Goal: Information Seeking & Learning: Find specific fact

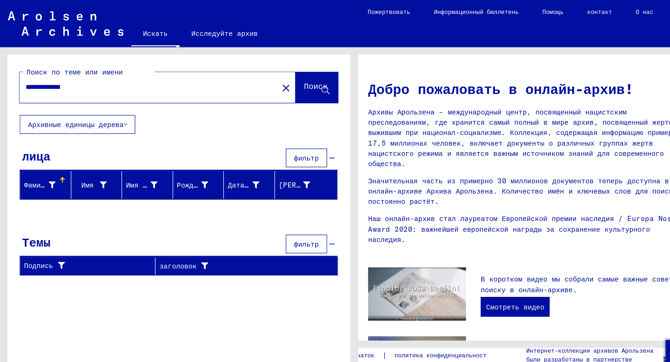
click at [86, 84] on input "**********" at bounding box center [137, 83] width 227 height 10
drag, startPoint x: 46, startPoint y: 84, endPoint x: 4, endPoint y: 84, distance: 41.9
click at [4, 84] on div "**********" at bounding box center [167, 199] width 335 height 309
click at [289, 83] on font "Поиск" at bounding box center [298, 81] width 22 height 9
click at [49, 175] on icon at bounding box center [50, 175] width 7 height 7
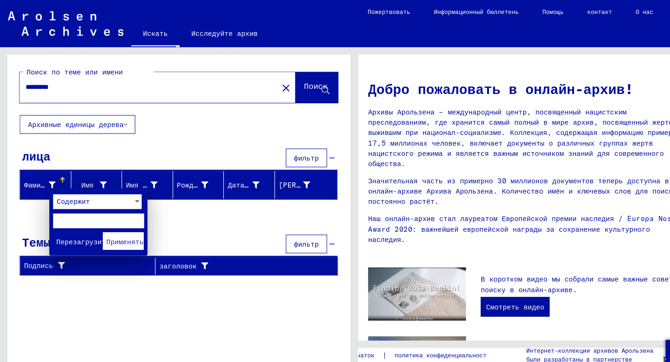
click at [74, 227] on font "Перезагрузить" at bounding box center [78, 229] width 51 height 8
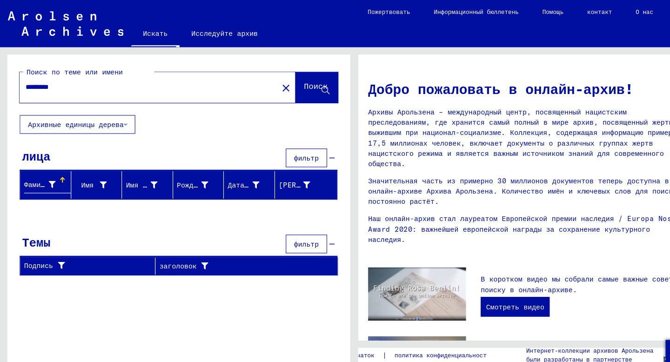
click at [65, 80] on input "*********" at bounding box center [137, 83] width 227 height 10
drag, startPoint x: 65, startPoint y: 80, endPoint x: 0, endPoint y: 80, distance: 64.6
click at [0, 80] on div "Поиск по теме или имени ********* close Поиск Архивные единицы дерева лица филь…" at bounding box center [167, 199] width 335 height 309
type input "*"
type input "****"
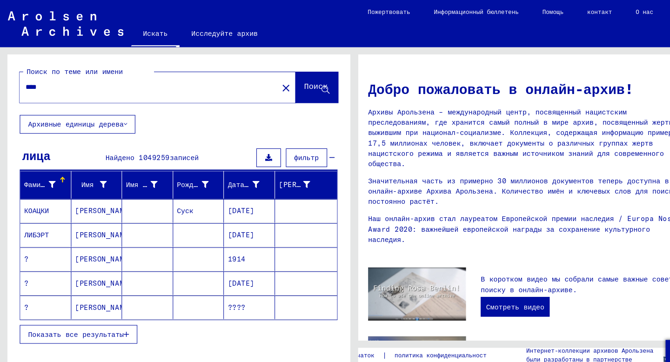
click at [33, 177] on font "Фамилия" at bounding box center [36, 175] width 27 height 8
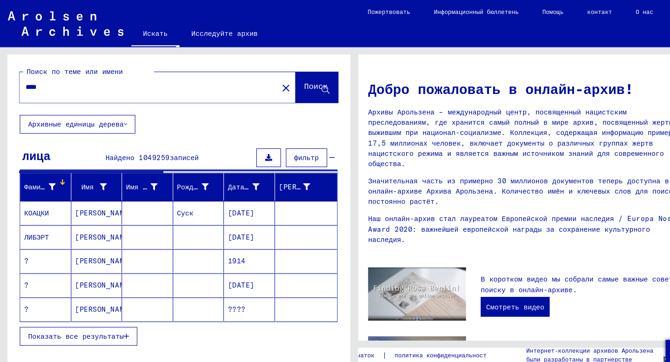
click at [48, 174] on icon at bounding box center [50, 176] width 7 height 7
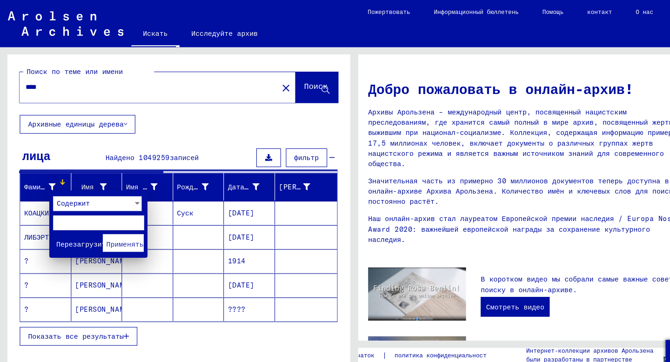
click at [72, 209] on input "text" at bounding box center [93, 211] width 86 height 14
type input "*"
click at [116, 233] on font "Применять" at bounding box center [117, 230] width 35 height 8
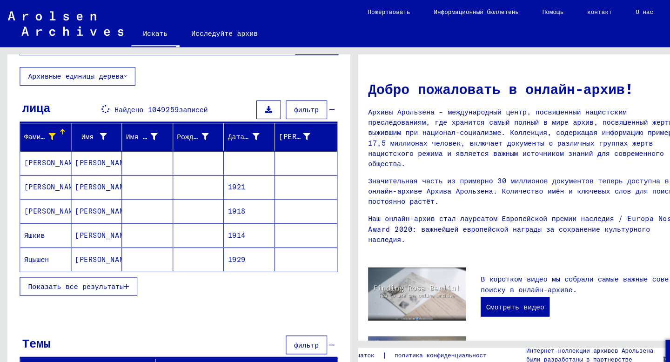
scroll to position [47, 0]
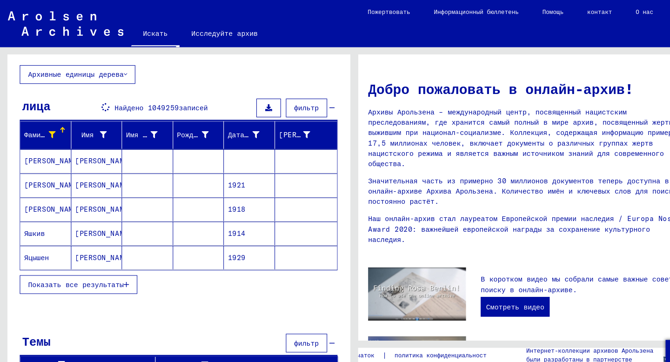
click at [62, 269] on font "Показать все результаты" at bounding box center [72, 269] width 90 height 8
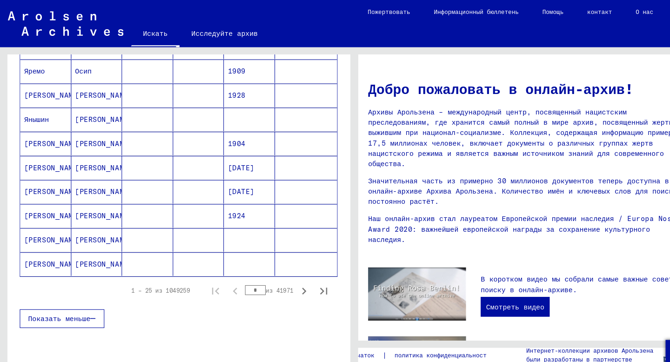
scroll to position [505, 0]
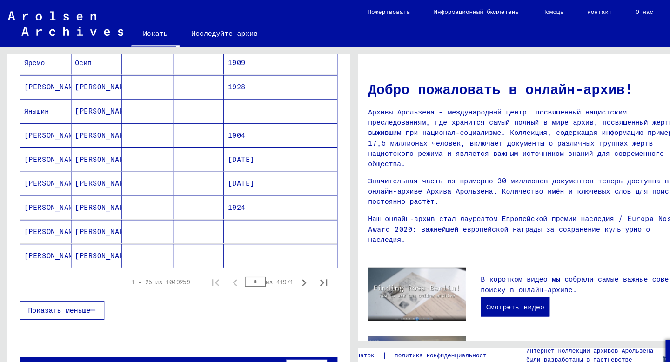
click at [32, 130] on font "[PERSON_NAME]" at bounding box center [50, 128] width 54 height 8
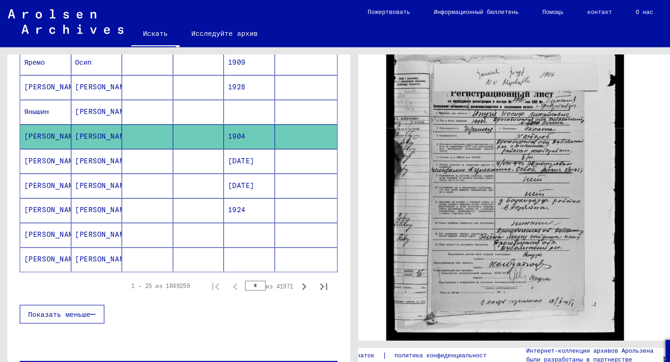
scroll to position [171, 0]
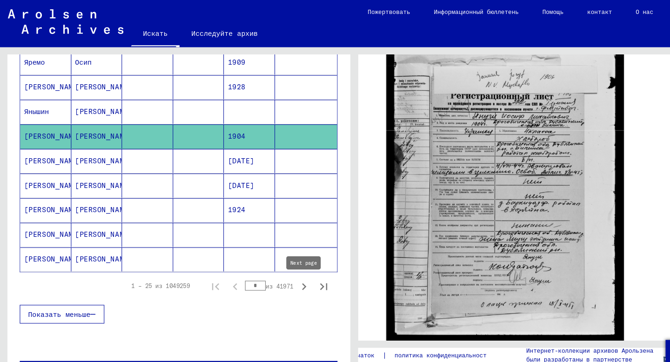
click at [285, 269] on icon "Следующая страница" at bounding box center [287, 271] width 13 height 13
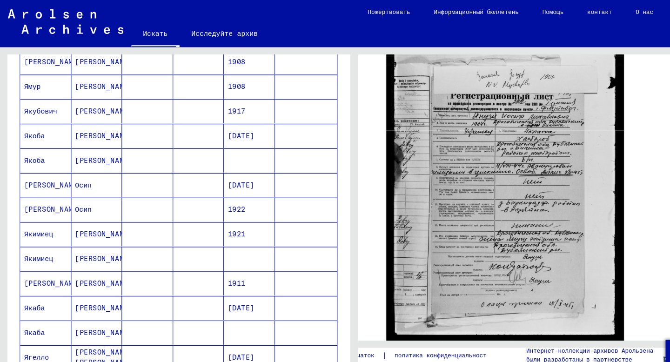
scroll to position [0, 0]
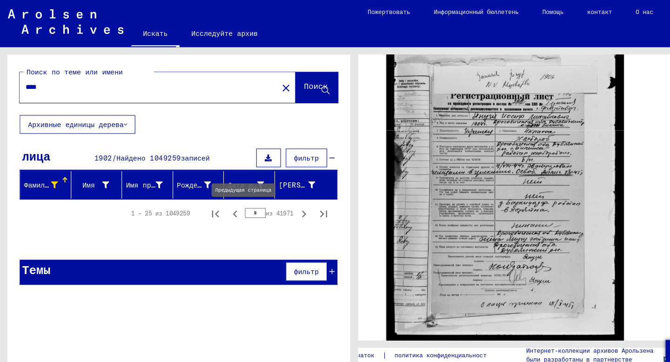
click at [222, 200] on icon "Предыдущая страница" at bounding box center [222, 202] width 13 height 13
type input "*"
click at [37, 174] on font "Фамилия" at bounding box center [36, 175] width 27 height 8
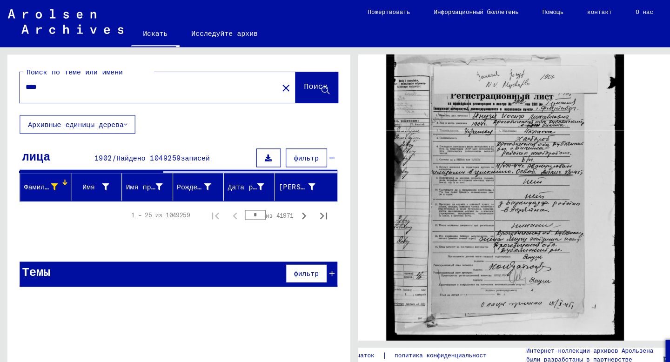
click at [50, 174] on icon at bounding box center [52, 176] width 7 height 7
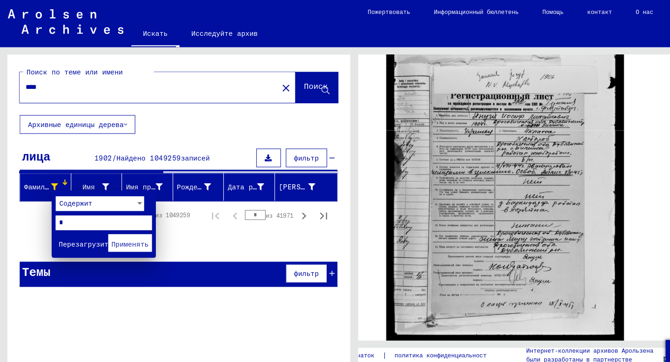
click at [74, 211] on input "*" at bounding box center [98, 211] width 91 height 14
type input "*"
click at [121, 229] on font "Применять" at bounding box center [123, 230] width 35 height 8
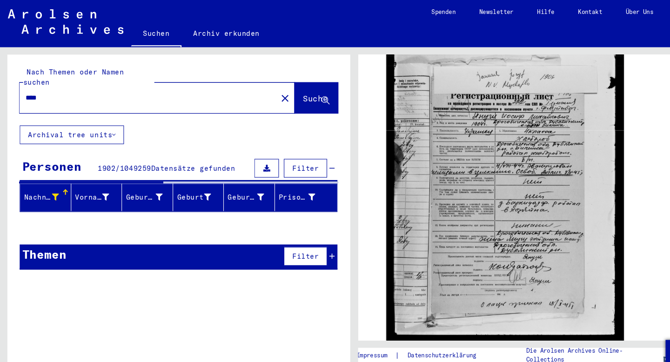
click at [124, 277] on div "Nach Themen oder Namen suchen **** close Suche Archival tree units Personen 190…" at bounding box center [169, 206] width 324 height 309
click at [49, 87] on input "****" at bounding box center [140, 92] width 232 height 10
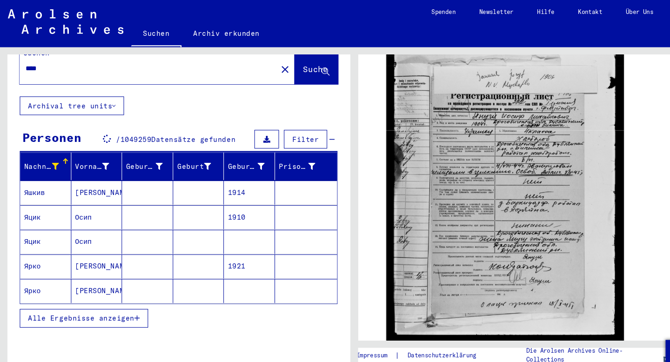
scroll to position [21, 0]
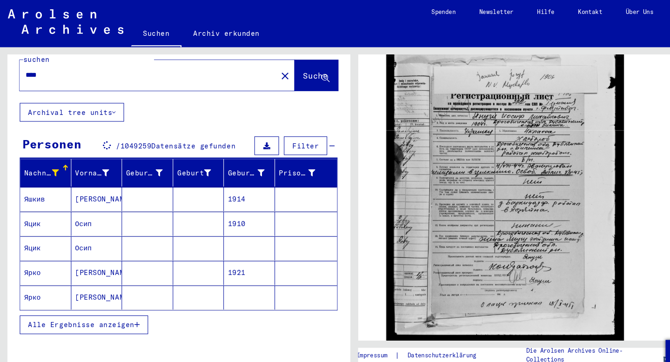
click at [105, 303] on span "Alle Ergebnisse anzeigen" at bounding box center [77, 307] width 100 height 8
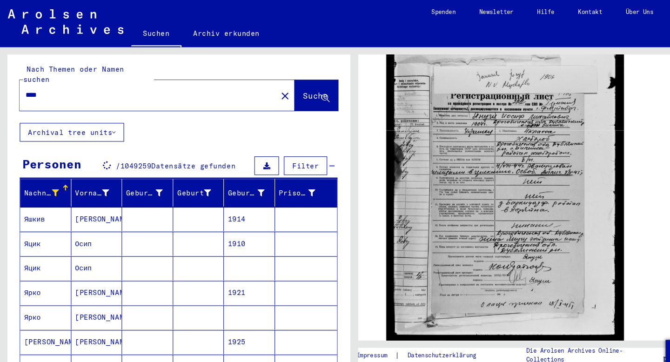
scroll to position [1, 0]
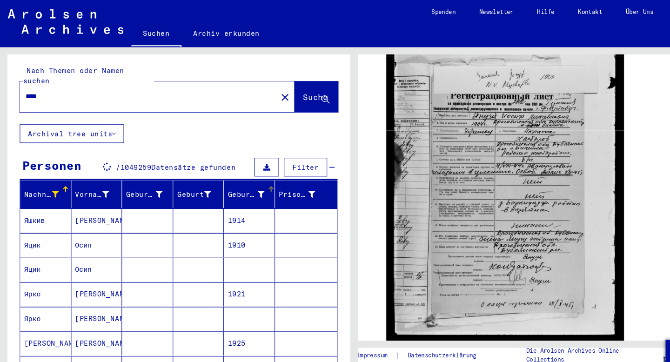
click at [247, 180] on icon at bounding box center [247, 183] width 7 height 7
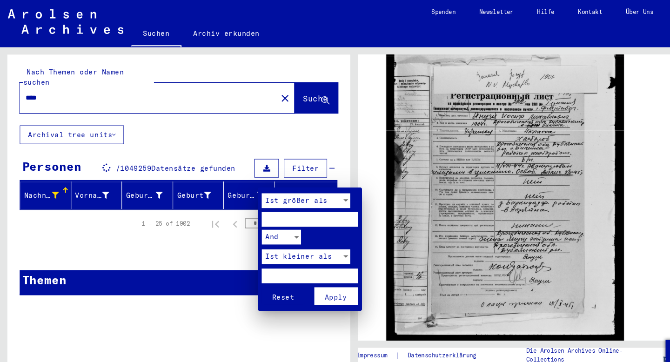
scroll to position [0, 0]
click at [283, 208] on input "number" at bounding box center [292, 207] width 91 height 14
click at [289, 193] on span "Ist größer als" at bounding box center [280, 189] width 59 height 8
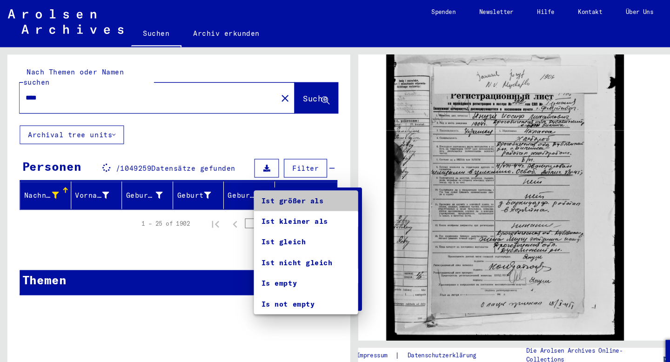
click at [289, 193] on span "Ist größer als" at bounding box center [289, 190] width 84 height 20
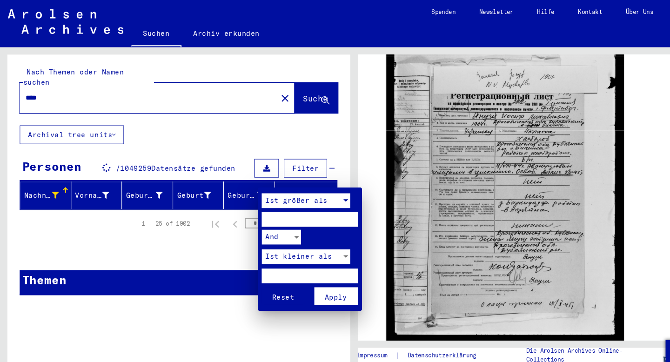
click at [289, 210] on input "number" at bounding box center [292, 207] width 91 height 14
click at [214, 128] on div at bounding box center [335, 181] width 670 height 362
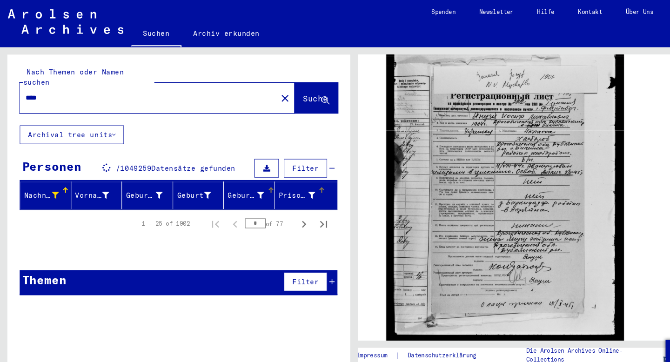
click at [294, 181] on icon at bounding box center [295, 184] width 7 height 7
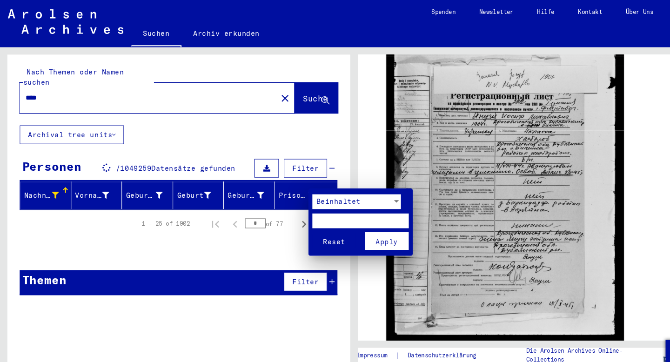
click at [278, 174] on div at bounding box center [335, 181] width 670 height 362
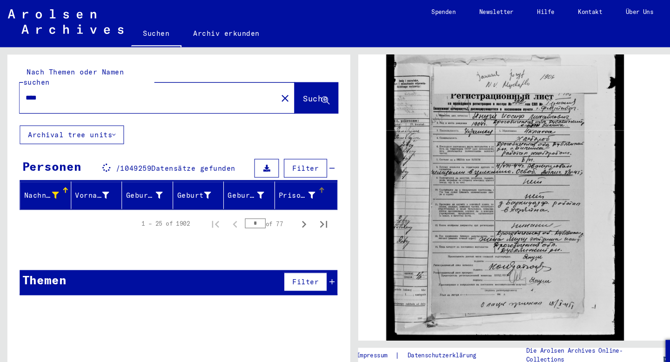
click at [296, 181] on icon at bounding box center [295, 184] width 7 height 7
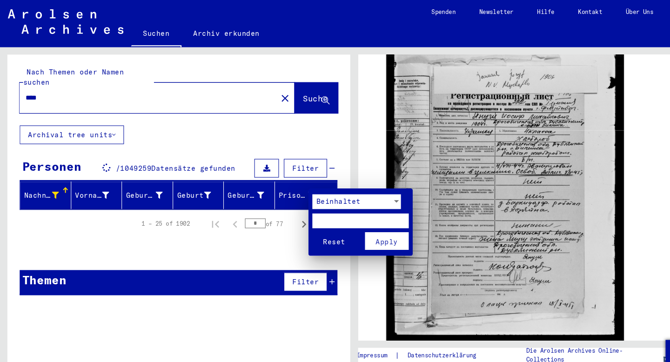
click at [351, 190] on div "Beinhaltet" at bounding box center [332, 191] width 75 height 14
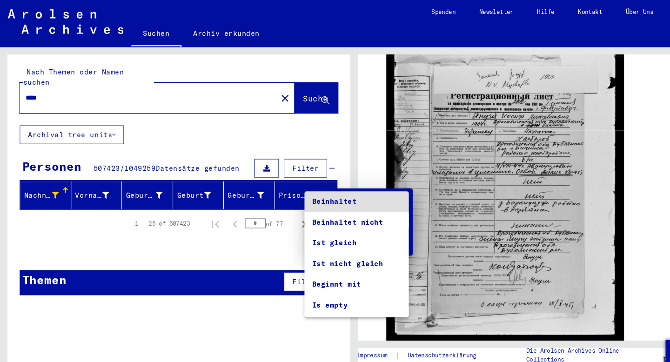
click at [263, 123] on div at bounding box center [335, 181] width 670 height 362
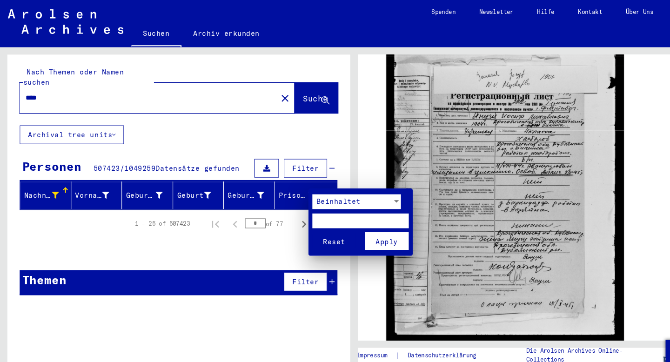
click at [286, 149] on div at bounding box center [335, 181] width 670 height 362
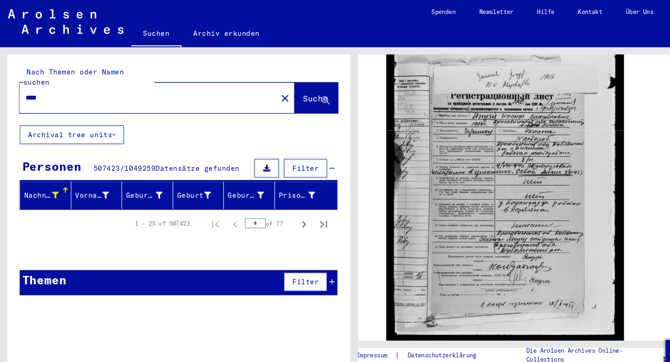
click at [286, 155] on span "Filter" at bounding box center [288, 159] width 25 height 8
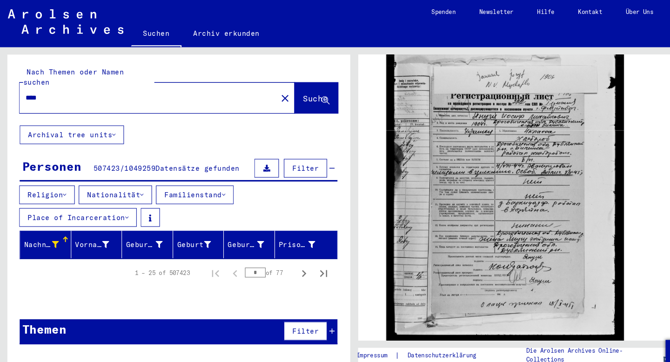
click at [101, 197] on button "Place of Incarceration" at bounding box center [73, 206] width 111 height 18
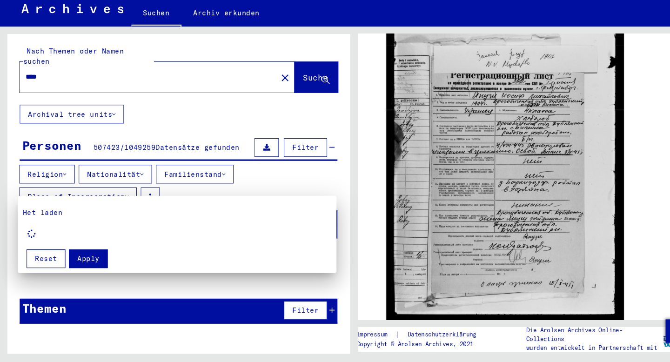
click at [40, 237] on div "Het laden" at bounding box center [171, 232] width 301 height 33
click at [226, 185] on div at bounding box center [335, 181] width 670 height 362
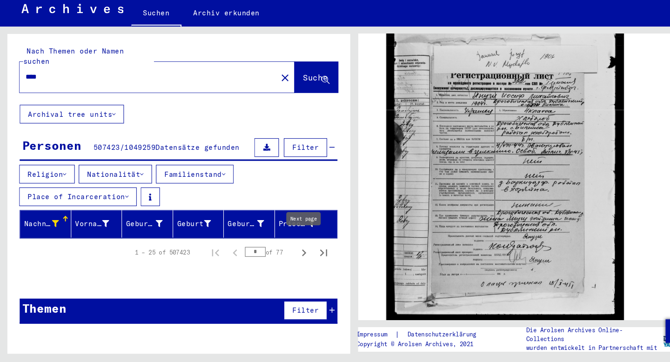
click at [287, 252] on icon "Next page" at bounding box center [287, 258] width 13 height 13
click at [223, 252] on icon "Previous page" at bounding box center [222, 258] width 13 height 13
type input "*"
click at [289, 155] on span "Filter" at bounding box center [288, 159] width 25 height 8
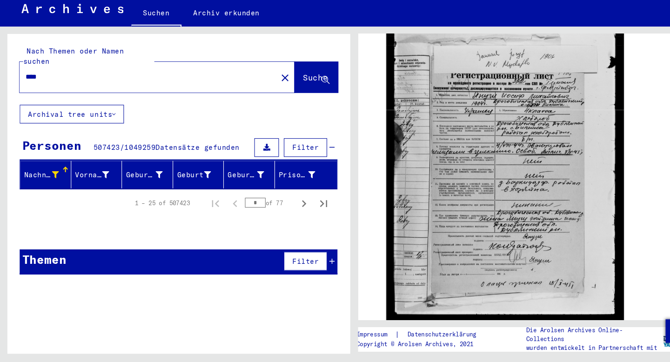
click at [289, 155] on span "Filter" at bounding box center [288, 159] width 25 height 8
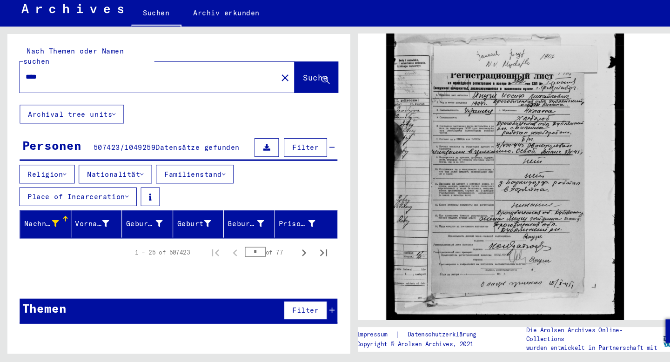
click at [93, 197] on button "Place of Incarceration" at bounding box center [73, 206] width 111 height 18
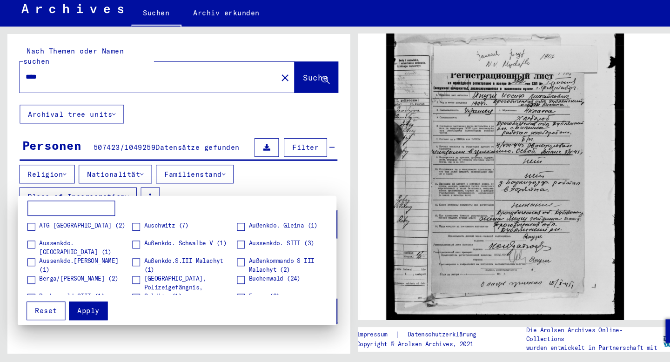
click at [263, 188] on div at bounding box center [335, 181] width 670 height 362
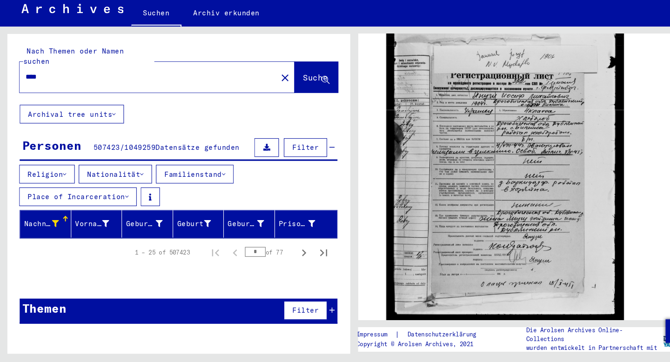
click at [50, 228] on icon at bounding box center [52, 231] width 7 height 7
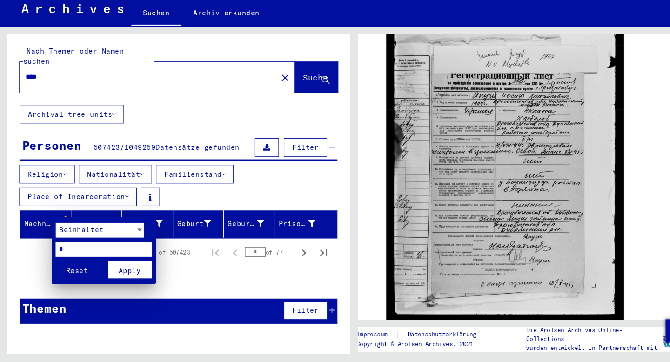
drag, startPoint x: 80, startPoint y: 252, endPoint x: 23, endPoint y: 252, distance: 56.7
click at [23, 252] on div "Beinhaltet * Reset Apply" at bounding box center [335, 181] width 670 height 362
click at [216, 195] on div at bounding box center [335, 181] width 670 height 362
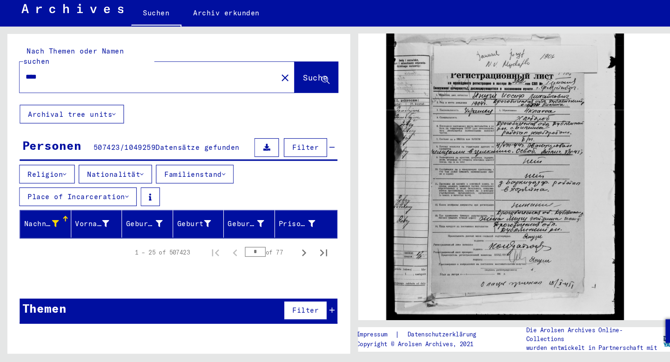
drag, startPoint x: 55, startPoint y: 82, endPoint x: 0, endPoint y: 82, distance: 54.9
click at [0, 82] on div "Nach Themen oder Namen suchen **** close Suche Archival tree units Personen 507…" at bounding box center [167, 199] width 335 height 309
click at [296, 88] on span "Suche" at bounding box center [297, 92] width 23 height 9
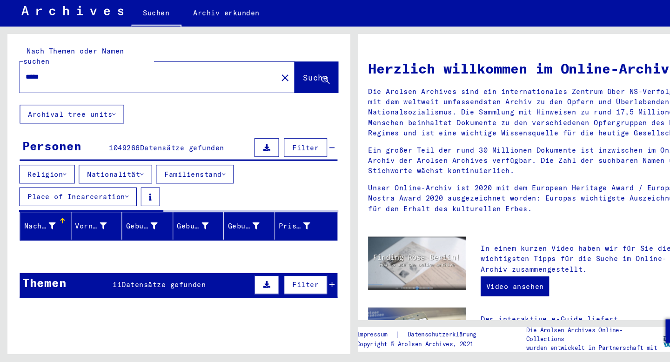
click at [86, 87] on input "*****" at bounding box center [137, 92] width 226 height 10
click at [293, 88] on span "Suche" at bounding box center [297, 92] width 23 height 9
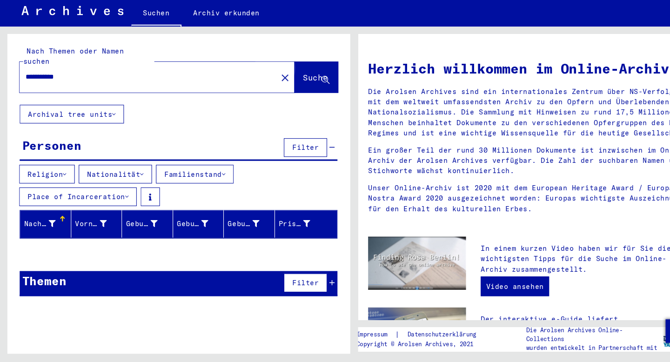
click at [293, 88] on span "Suche" at bounding box center [297, 92] width 23 height 9
click at [192, 87] on input "**********" at bounding box center [137, 92] width 226 height 10
type input "*****"
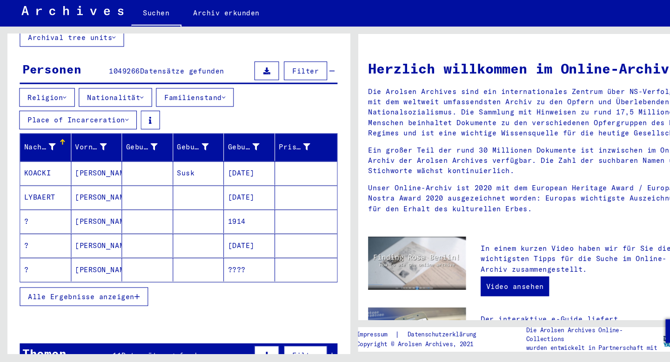
scroll to position [74, 0]
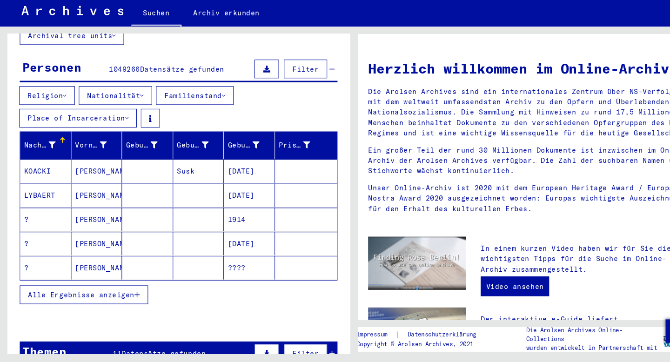
click at [113, 294] on span "Alle Ergebnisse anzeigen" at bounding box center [77, 298] width 100 height 8
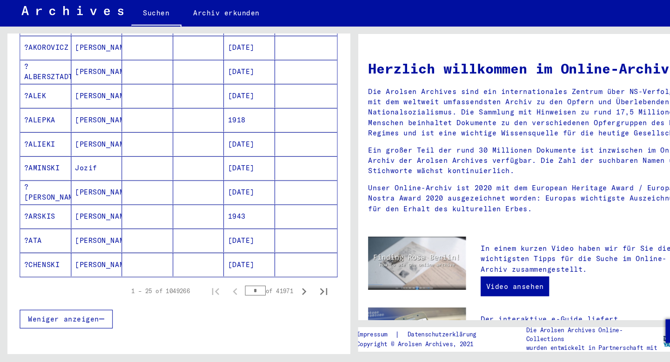
scroll to position [542, 0]
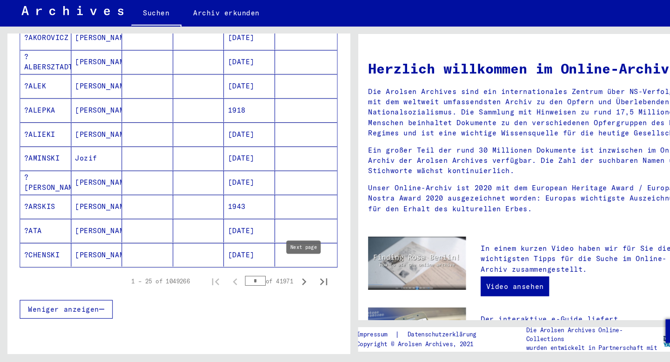
click at [287, 279] on icon "Next page" at bounding box center [287, 285] width 13 height 13
type input "*"
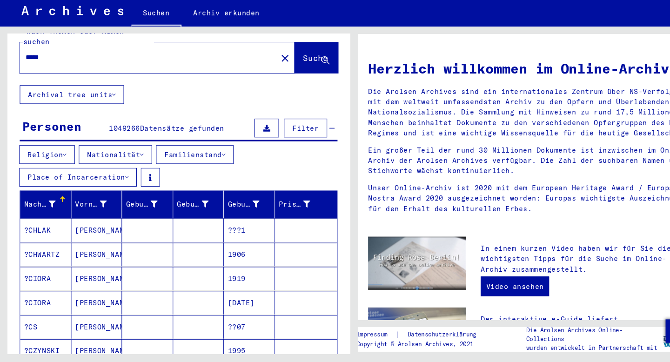
scroll to position [0, 0]
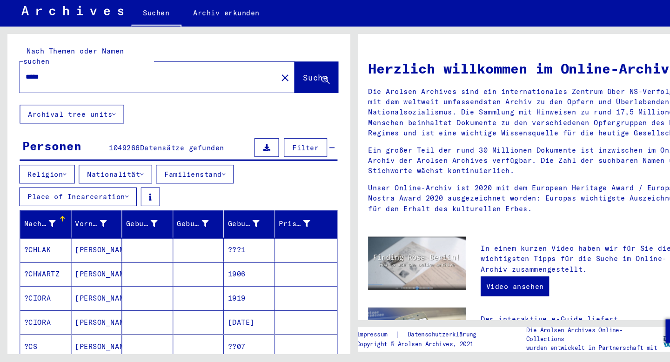
drag, startPoint x: 76, startPoint y: 84, endPoint x: 0, endPoint y: 85, distance: 75.8
click at [0, 85] on div "Nach Themen oder Namen suchen ***** close Suche Archival tree units Personen 10…" at bounding box center [167, 199] width 335 height 309
click at [291, 78] on button "Suche" at bounding box center [299, 92] width 41 height 29
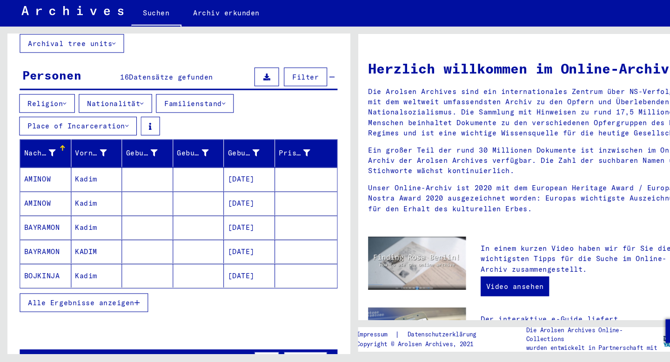
scroll to position [83, 0]
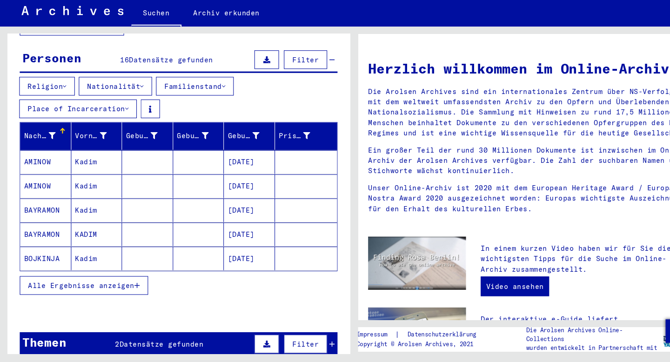
click at [126, 285] on span "Alle Ergebnisse anzeigen" at bounding box center [77, 289] width 100 height 8
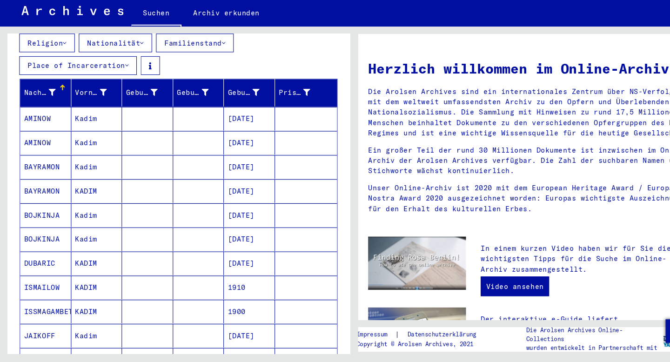
scroll to position [119, 0]
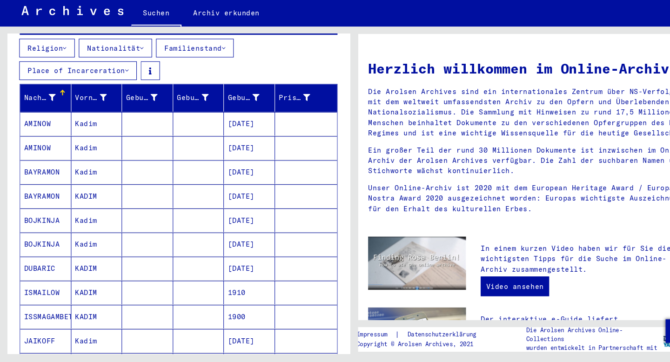
click at [79, 309] on mat-cell "KADIM" at bounding box center [91, 319] width 48 height 22
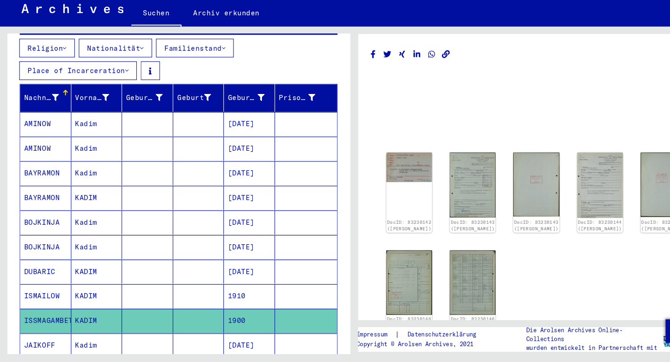
click at [51, 288] on mat-cell "ISMAILOW" at bounding box center [43, 299] width 48 height 23
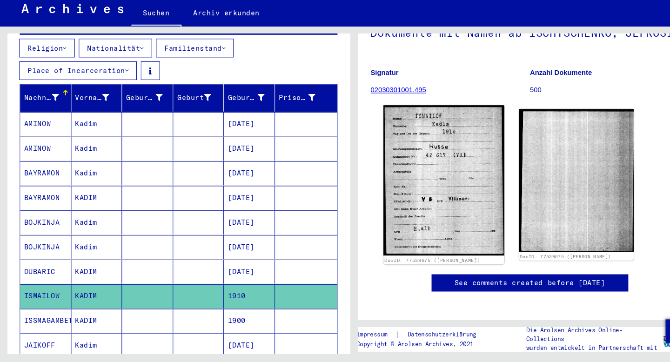
scroll to position [84, 0]
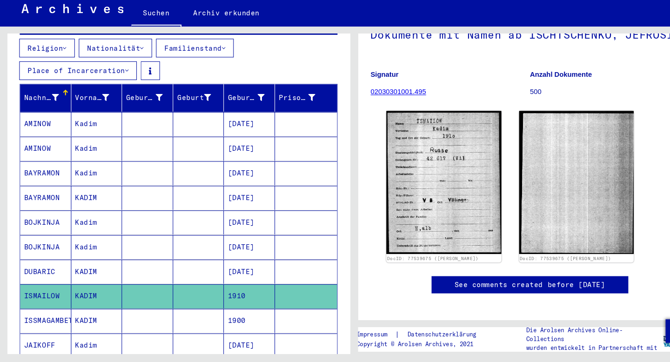
click at [41, 173] on mat-cell "BAYRAMON" at bounding box center [43, 183] width 48 height 23
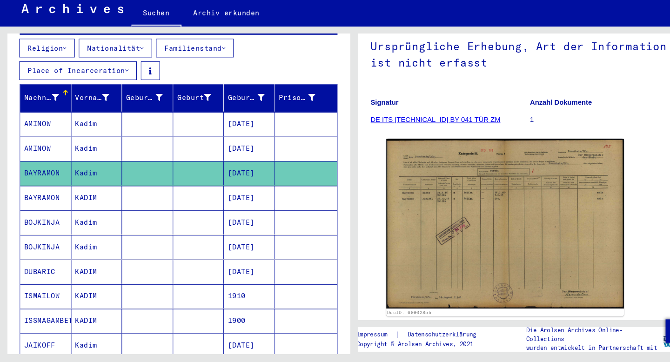
scroll to position [99, 0]
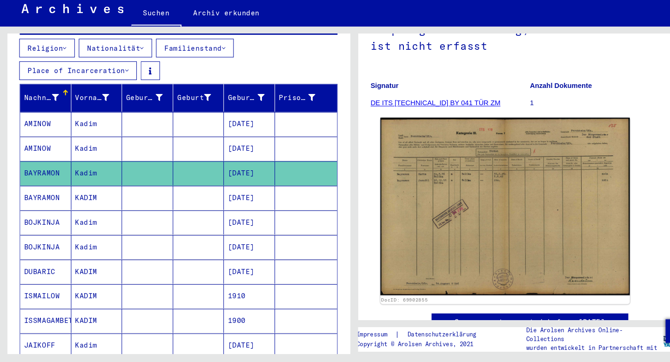
click at [413, 186] on img at bounding box center [477, 215] width 236 height 168
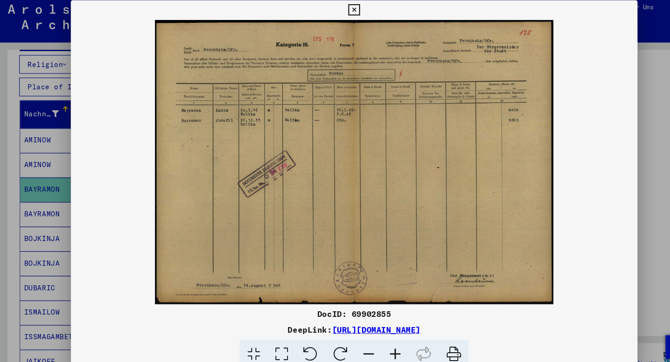
click at [368, 316] on link "[URL][DOMAIN_NAME]" at bounding box center [356, 316] width 84 height 9
click at [325, 13] on div "DocID: 69902855 DeepLink: [URL][DOMAIN_NAME]" at bounding box center [335, 179] width 536 height 349
click at [333, 13] on icon at bounding box center [334, 13] width 11 height 11
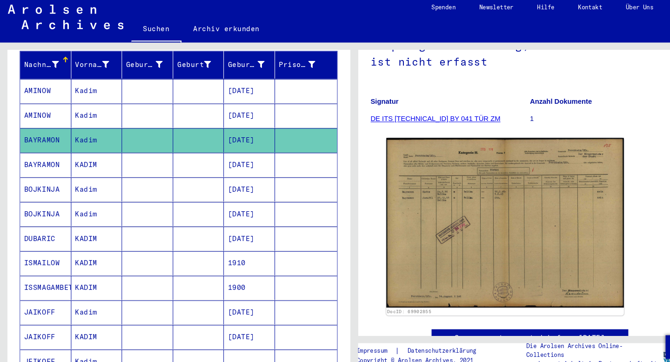
scroll to position [0, 0]
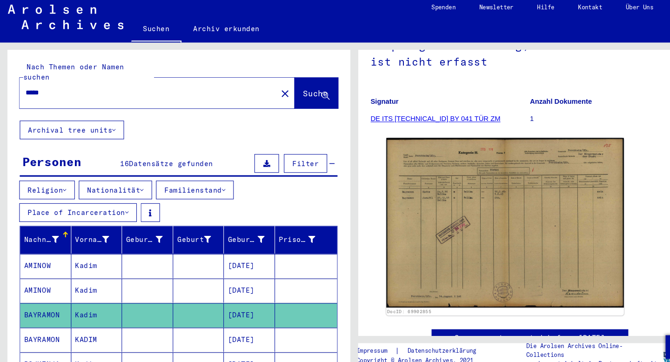
click at [39, 87] on input "*****" at bounding box center [140, 92] width 232 height 10
click at [126, 87] on input "*****" at bounding box center [140, 92] width 232 height 10
click at [290, 88] on span "Suche" at bounding box center [297, 92] width 23 height 9
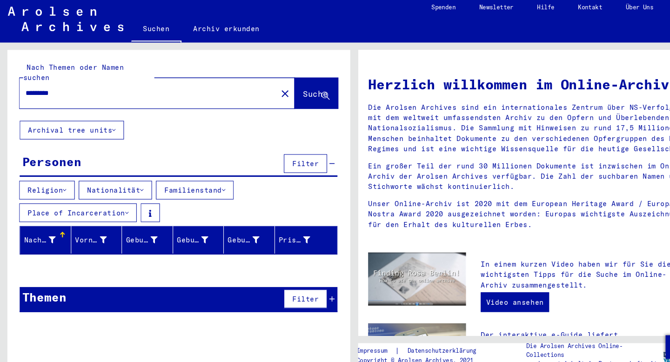
click at [79, 87] on input "*********" at bounding box center [137, 92] width 226 height 10
type input "*"
click at [286, 88] on span "Suche" at bounding box center [297, 92] width 23 height 9
drag, startPoint x: 106, startPoint y: 82, endPoint x: 4, endPoint y: 88, distance: 102.0
click at [0, 91] on div "**********" at bounding box center [167, 199] width 335 height 309
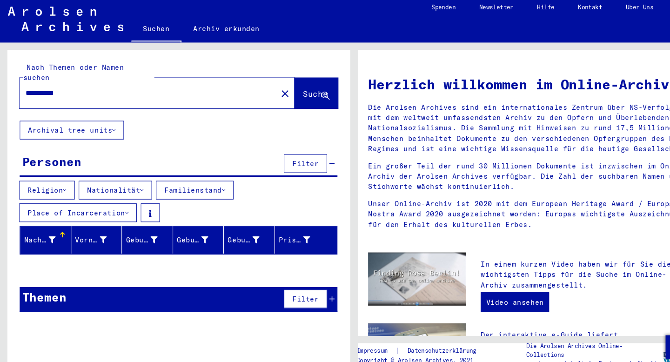
drag, startPoint x: 73, startPoint y: 82, endPoint x: 13, endPoint y: 82, distance: 60.5
click at [13, 82] on div "**********" at bounding box center [169, 85] width 324 height 67
type input "****"
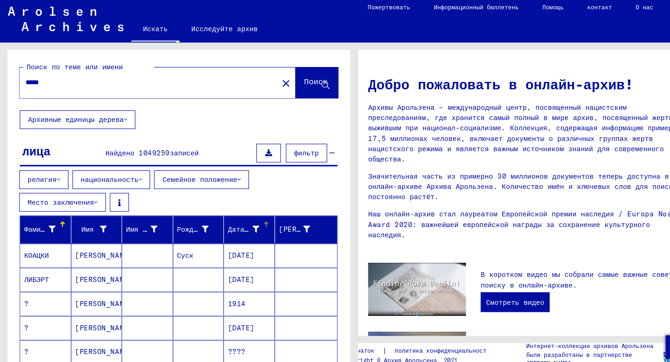
click at [244, 217] on font "Дата рождения" at bounding box center [240, 221] width 51 height 8
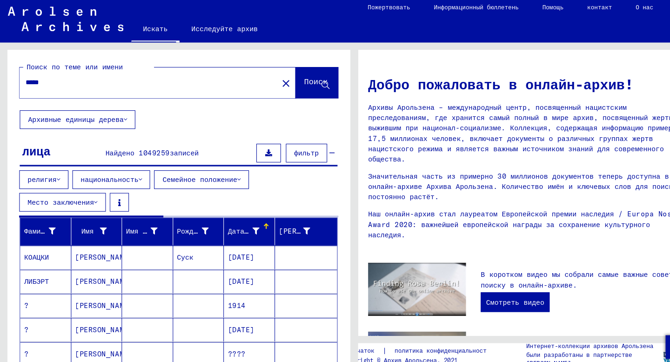
click at [240, 219] on font "Дата рождения" at bounding box center [240, 223] width 51 height 8
click at [251, 220] on div at bounding box center [251, 220] width 1 height 1
click at [231, 219] on font "Дата рождения" at bounding box center [240, 223] width 51 height 8
click at [241, 219] on font "Дата рождения" at bounding box center [240, 223] width 51 height 8
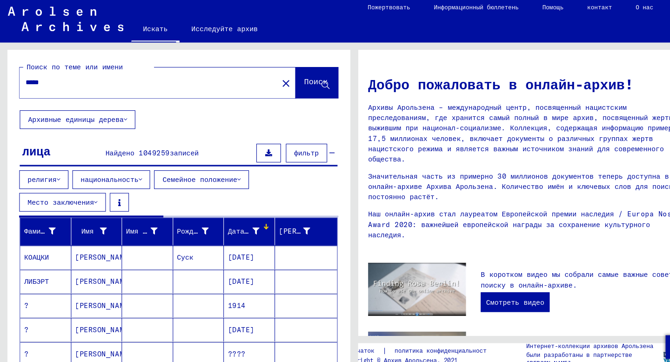
click at [242, 219] on font "Дата рождения" at bounding box center [240, 223] width 51 height 8
click at [234, 219] on font "Дата рождения" at bounding box center [240, 223] width 51 height 8
click at [222, 219] on font "Дата рождения" at bounding box center [240, 223] width 51 height 8
click at [218, 219] on font "Дата рождения" at bounding box center [240, 223] width 51 height 8
click at [252, 216] on div at bounding box center [252, 219] width 6 height 6
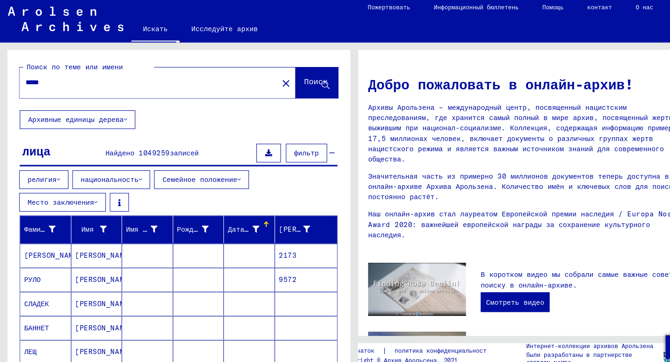
click at [291, 146] on font "фильтр" at bounding box center [289, 149] width 23 height 8
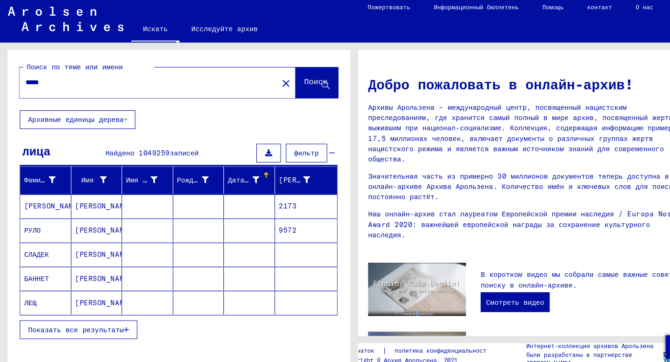
click at [243, 173] on font "Дата рождения" at bounding box center [240, 175] width 51 height 8
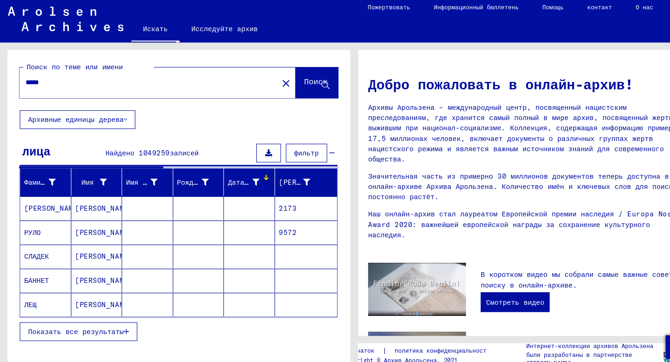
click at [237, 176] on font "Дата рождения" at bounding box center [240, 177] width 51 height 8
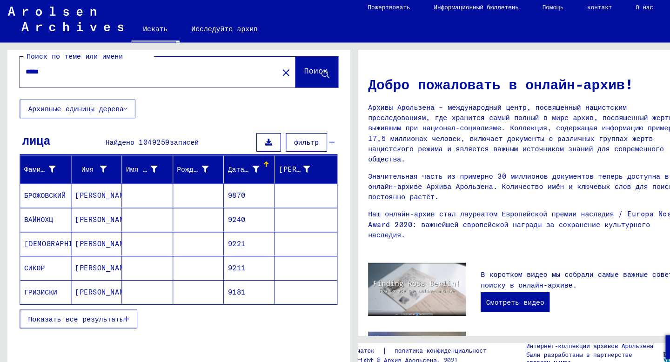
scroll to position [11, 0]
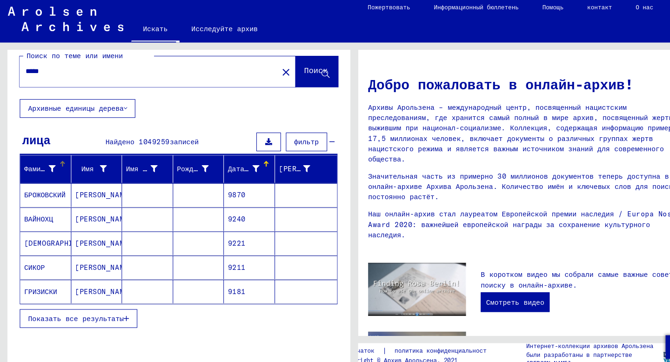
click at [35, 164] on font "Фамилия" at bounding box center [36, 164] width 27 height 8
click at [49, 162] on icon at bounding box center [50, 164] width 7 height 7
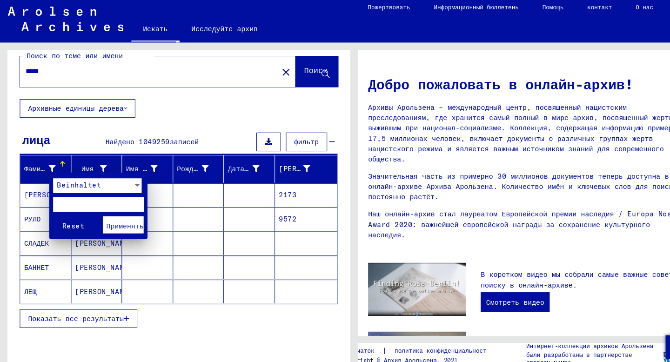
click at [68, 196] on input "text" at bounding box center [93, 198] width 86 height 14
type input "*"
click at [120, 214] on font "Применять" at bounding box center [117, 218] width 35 height 8
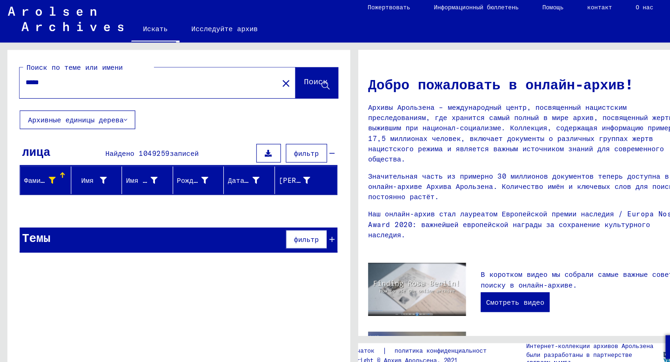
scroll to position [0, 0]
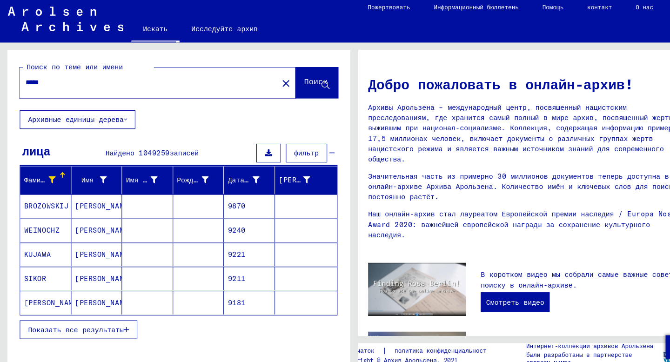
click at [87, 313] on font "Показать все результаты" at bounding box center [72, 316] width 90 height 8
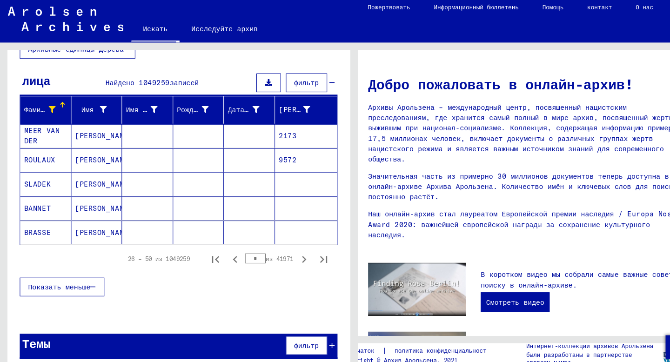
scroll to position [66, 0]
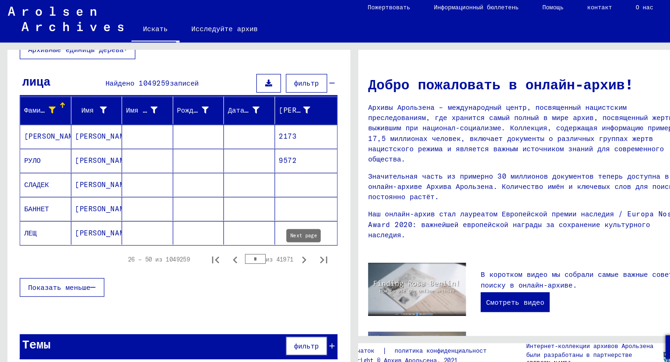
click at [288, 249] on icon "Следующая страница" at bounding box center [288, 250] width 4 height 7
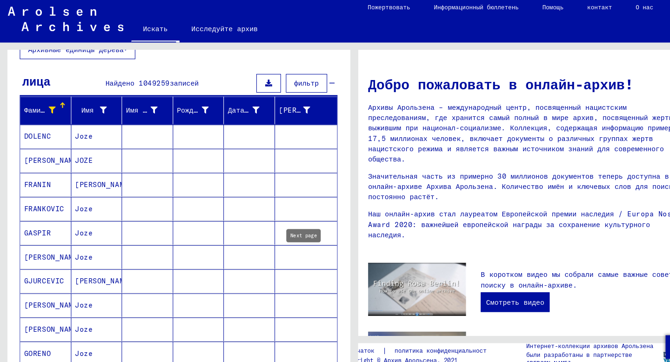
type input "*"
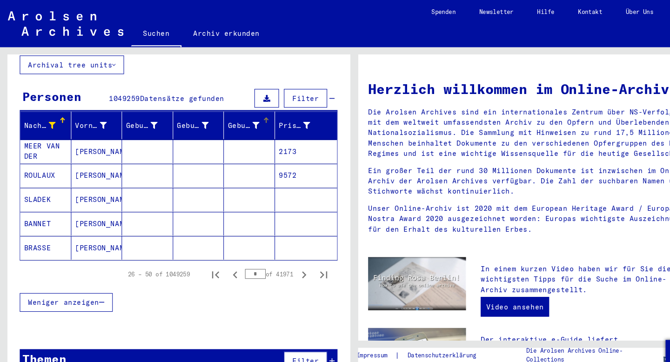
click at [241, 115] on icon at bounding box center [242, 118] width 7 height 7
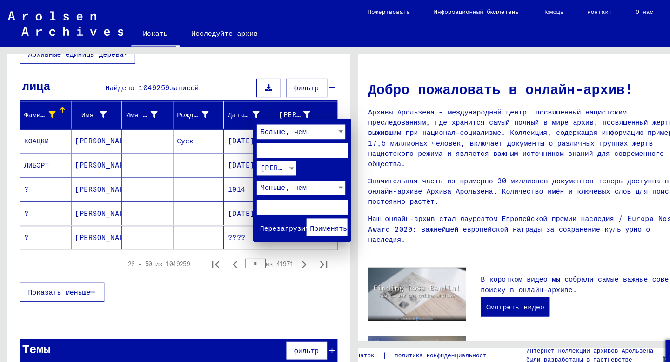
click at [282, 125] on font "Больше, чем" at bounding box center [268, 124] width 44 height 8
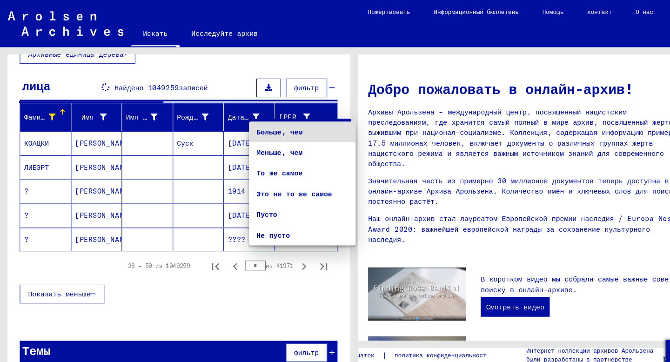
click at [313, 61] on div at bounding box center [335, 181] width 670 height 362
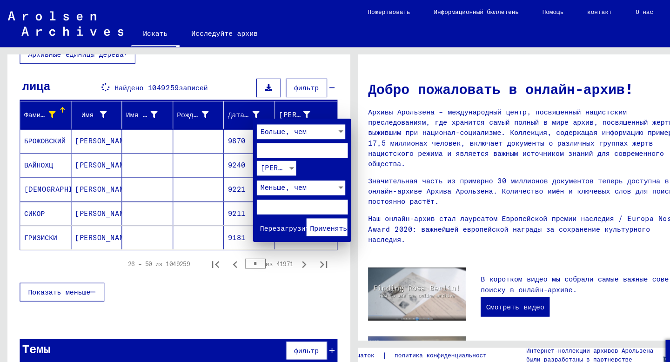
click at [266, 158] on div "[PERSON_NAME]" at bounding box center [257, 159] width 29 height 14
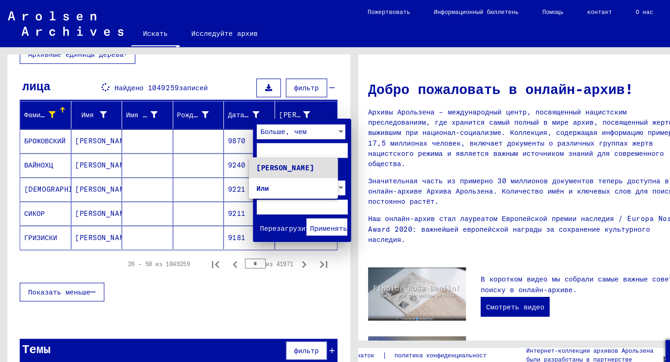
click at [295, 141] on div at bounding box center [335, 181] width 670 height 362
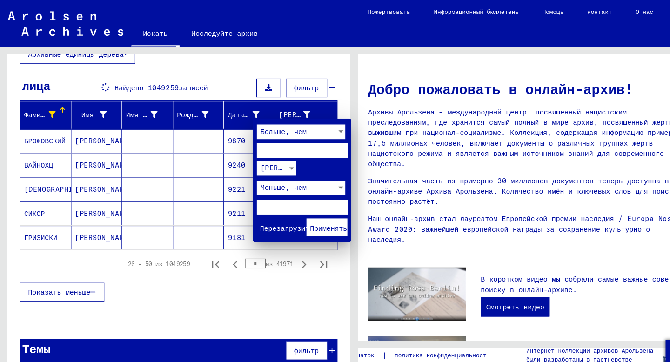
click at [287, 141] on input "number" at bounding box center [286, 142] width 86 height 14
type input "****"
click at [274, 192] on input "number" at bounding box center [286, 196] width 86 height 14
type input "****"
click at [313, 212] on font "Применять" at bounding box center [310, 216] width 35 height 8
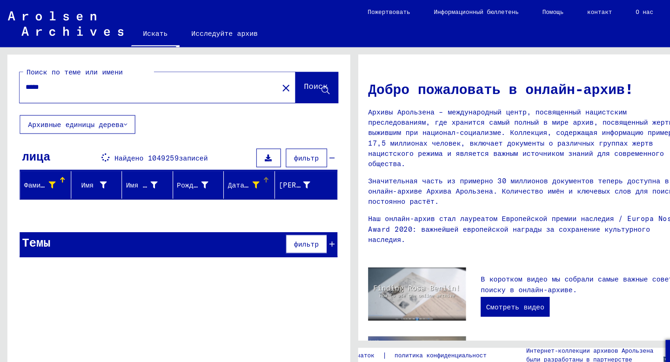
scroll to position [0, 0]
